Goal: Find contact information: Obtain details needed to contact an individual or organization

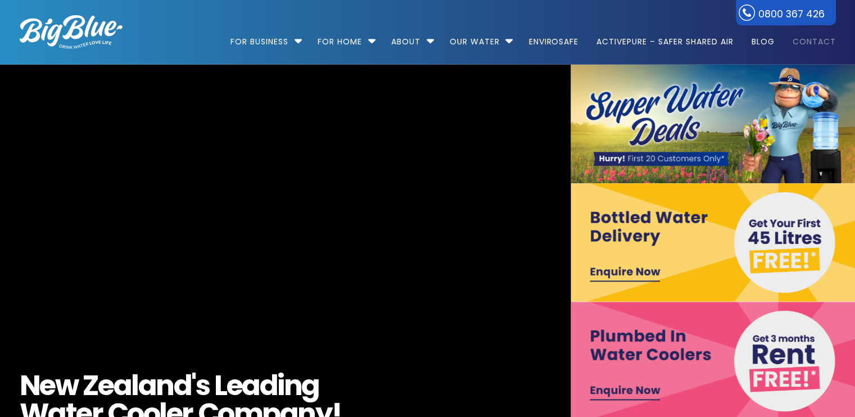
drag, startPoint x: 0, startPoint y: 0, endPoint x: 808, endPoint y: 42, distance: 808.6
click at [808, 42] on link "Contact" at bounding box center [809, 36] width 51 height 72
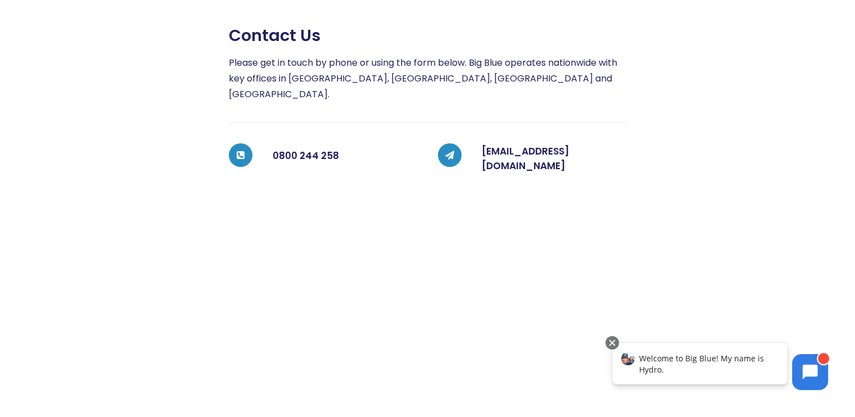
scroll to position [225, 0]
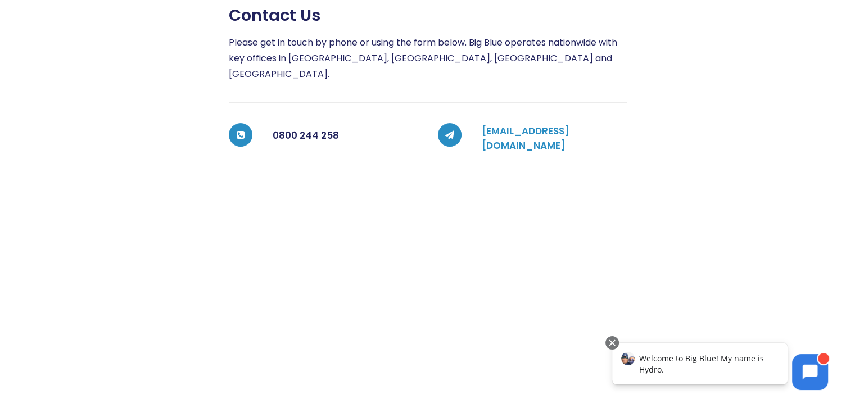
click at [537, 124] on link "[EMAIL_ADDRESS][DOMAIN_NAME]" at bounding box center [526, 138] width 88 height 28
click at [166, 183] on div at bounding box center [103, 285] width 209 height 558
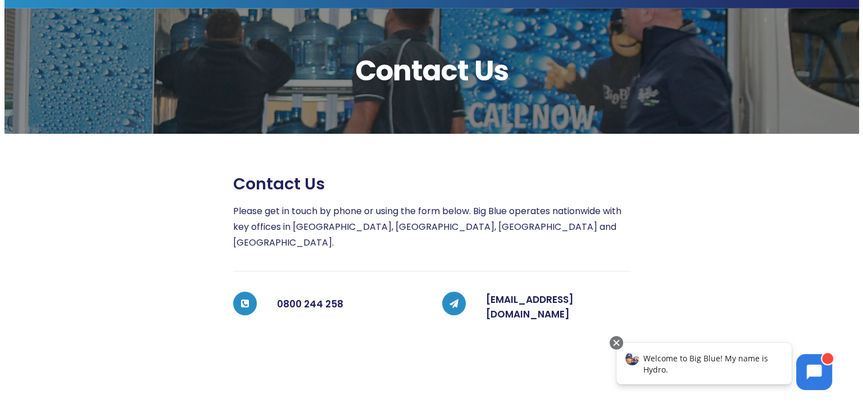
scroll to position [0, 0]
